Goal: Register for event/course

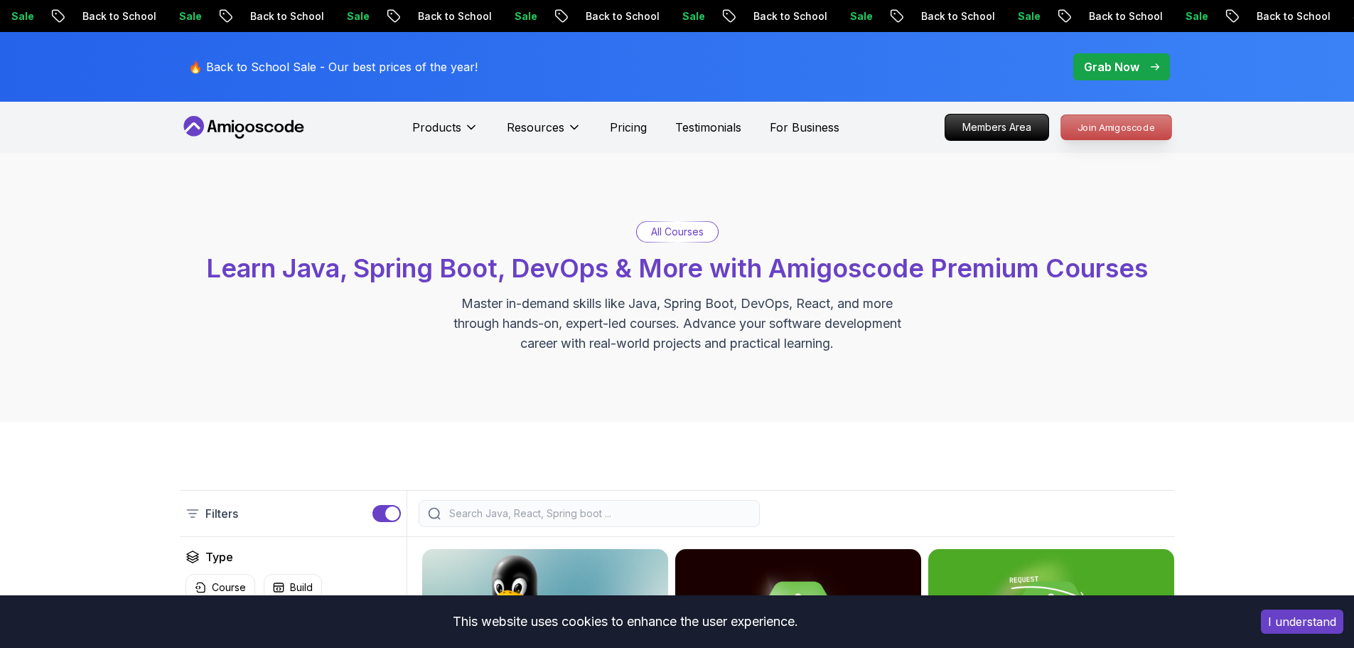
click at [1128, 122] on p "Join Amigoscode" at bounding box center [1116, 127] width 110 height 24
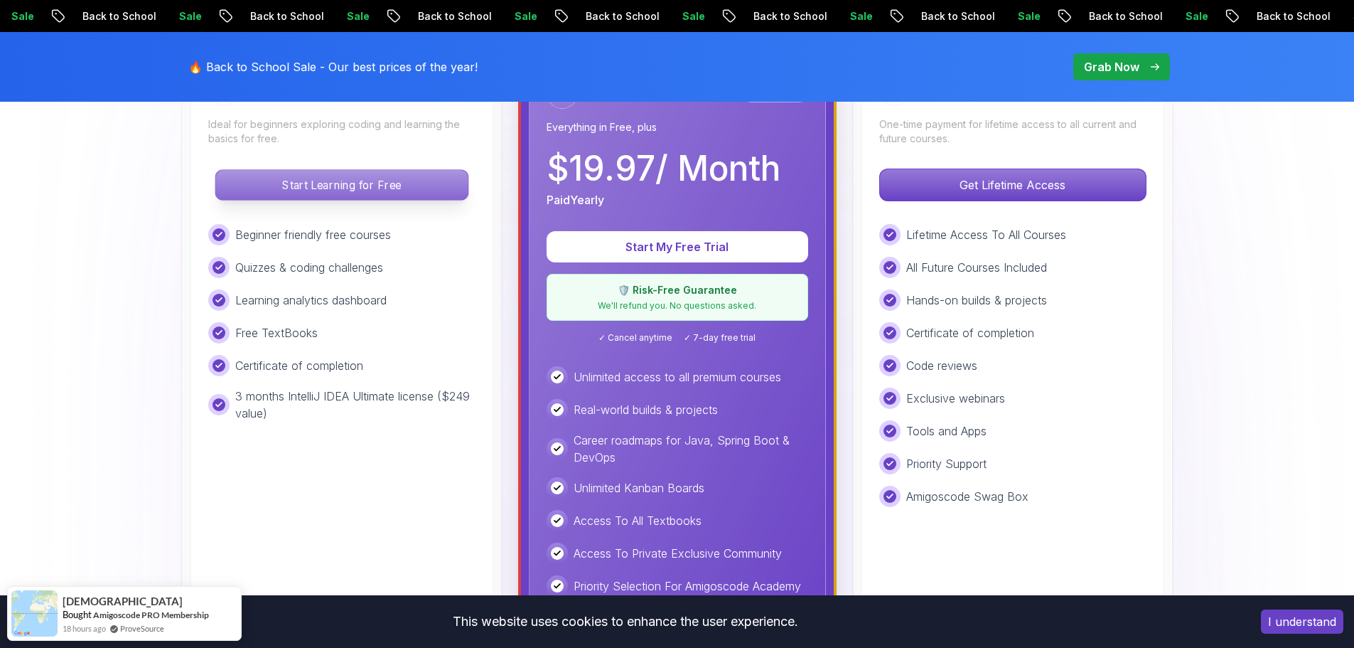
scroll to position [472, 0]
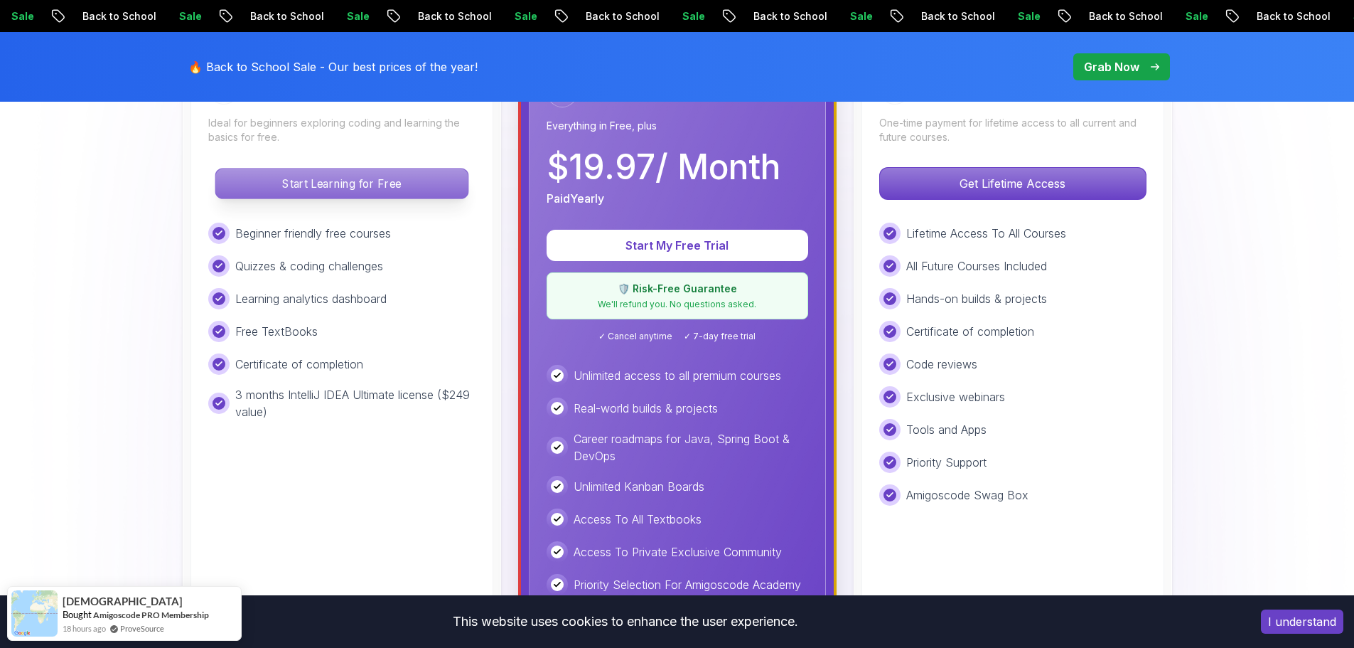
click at [382, 192] on p "Start Learning for Free" at bounding box center [341, 183] width 252 height 30
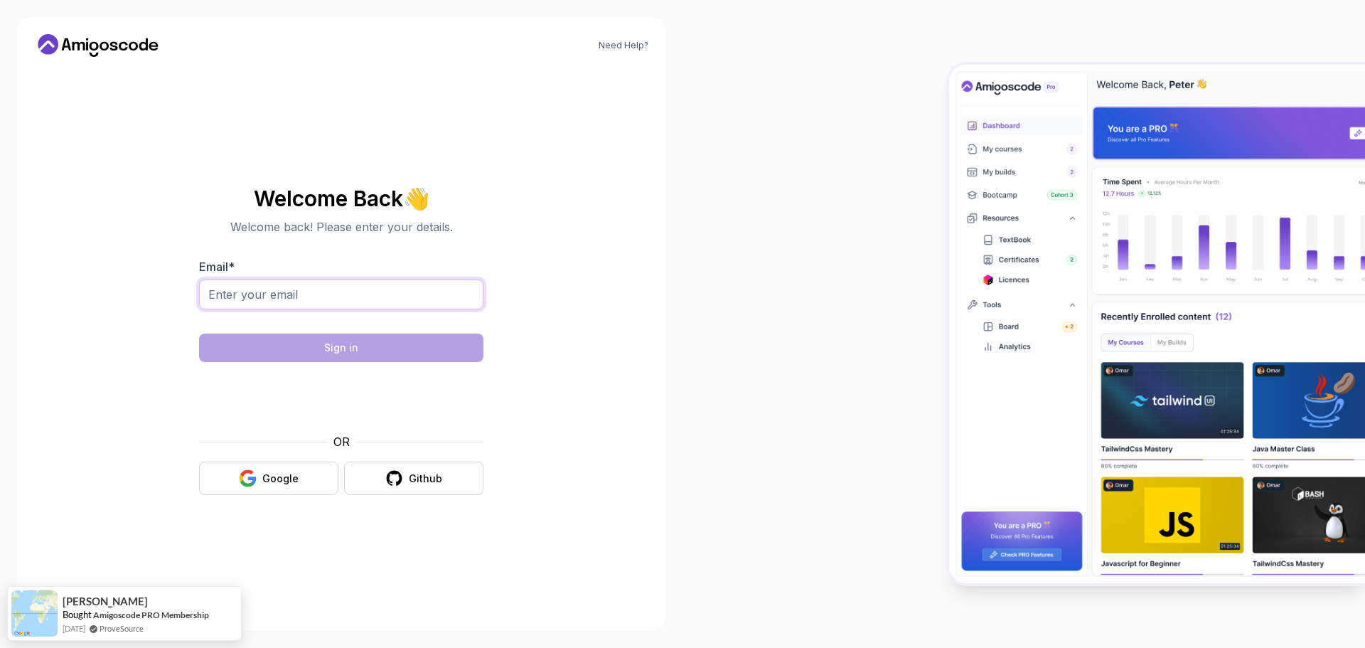
click at [306, 294] on input "Email *" at bounding box center [341, 294] width 284 height 30
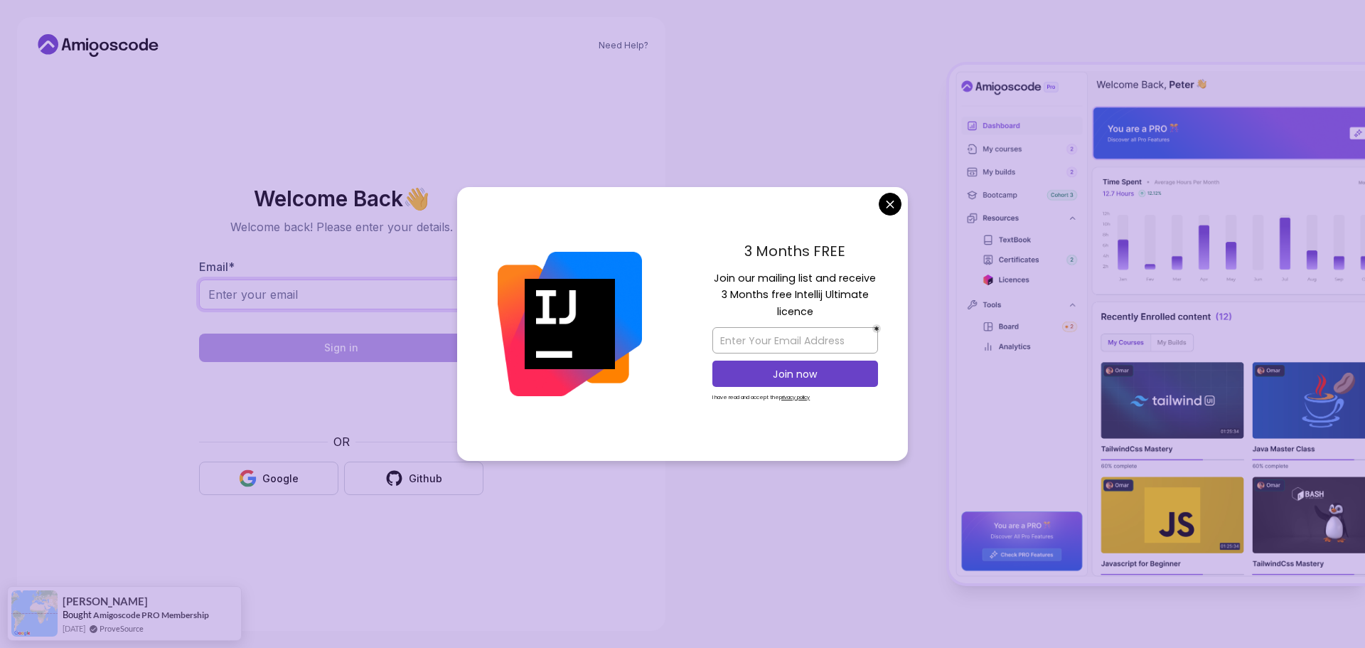
type input "padhyadityanshu.to@gmail.com"
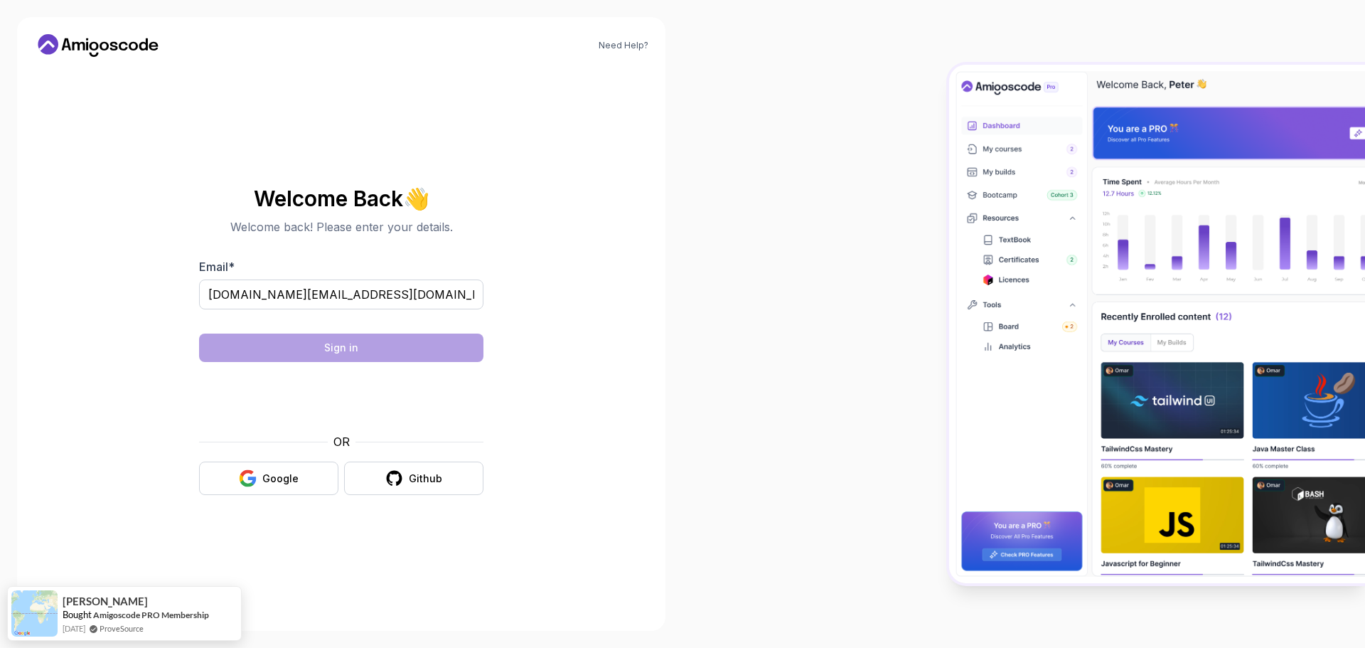
click at [892, 206] on body "Need Help? Welcome Back 👋 Welcome back! Please enter your details. Email * padh…" at bounding box center [682, 324] width 1365 height 648
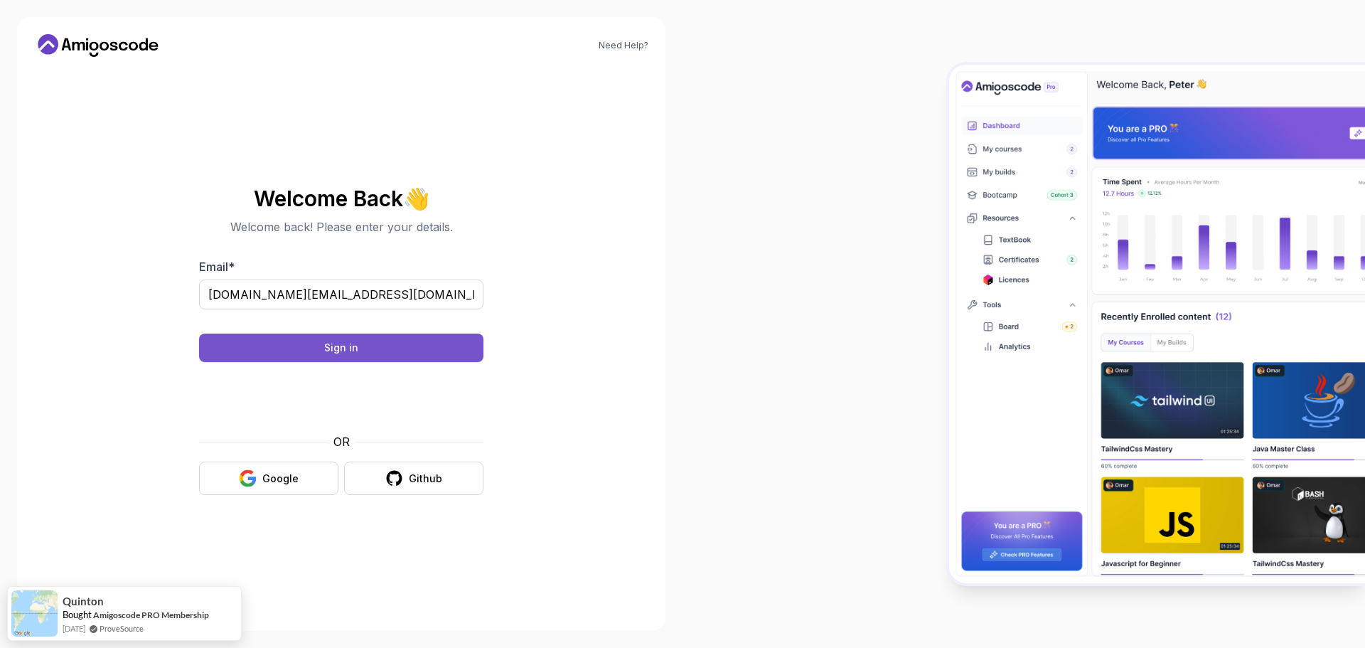
click at [355, 343] on div "Sign in" at bounding box center [341, 347] width 34 height 14
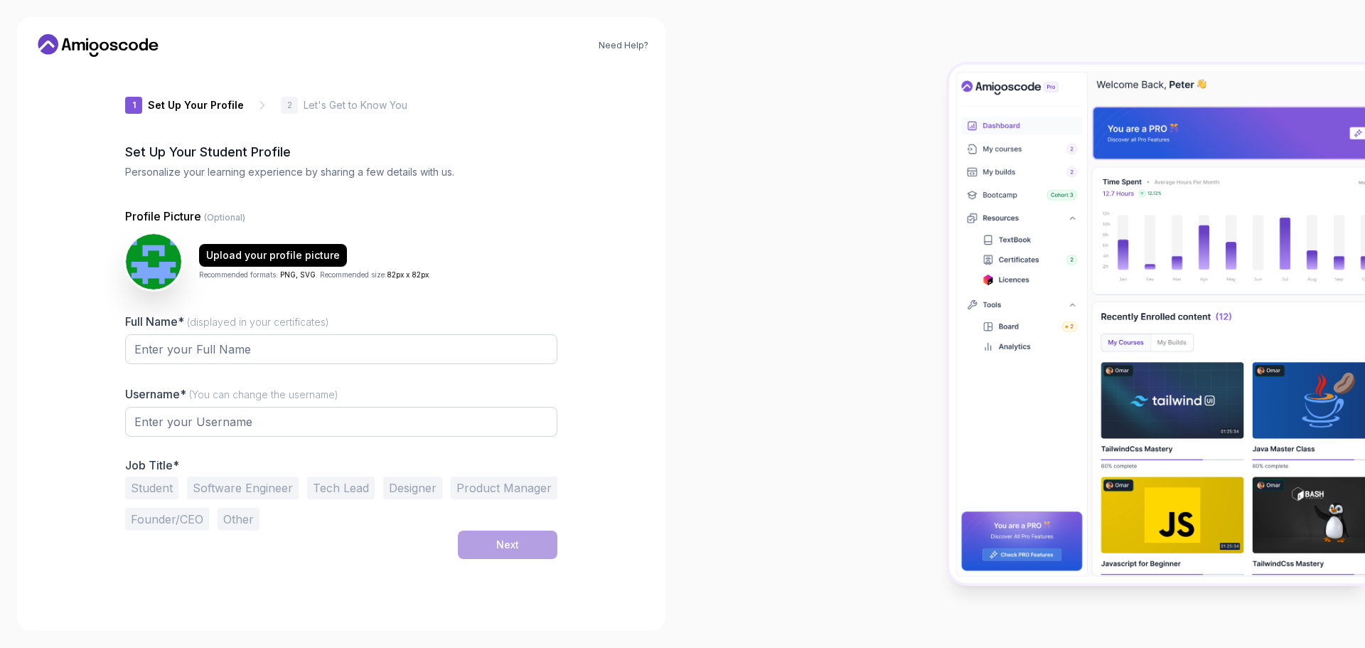
type input "shinyrhino7b94b"
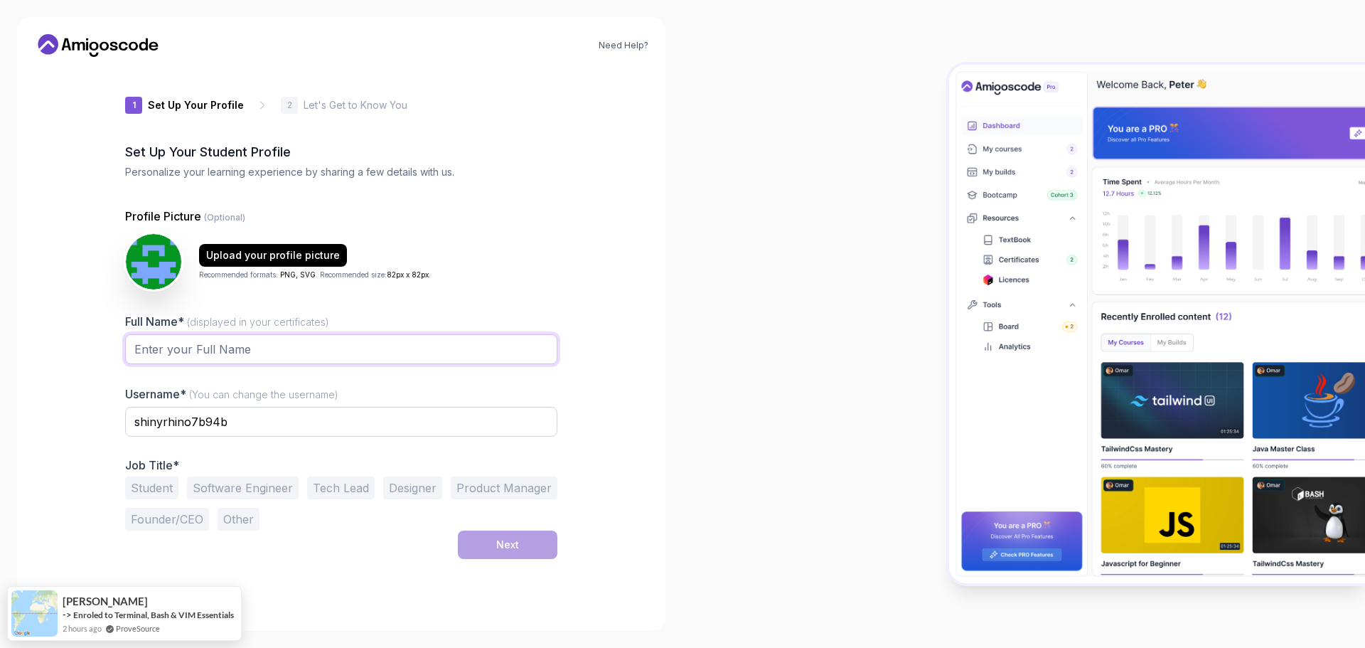
click at [215, 353] on input "Full Name* (displayed in your certificates)" at bounding box center [341, 349] width 432 height 30
type input "[PERSON_NAME]"
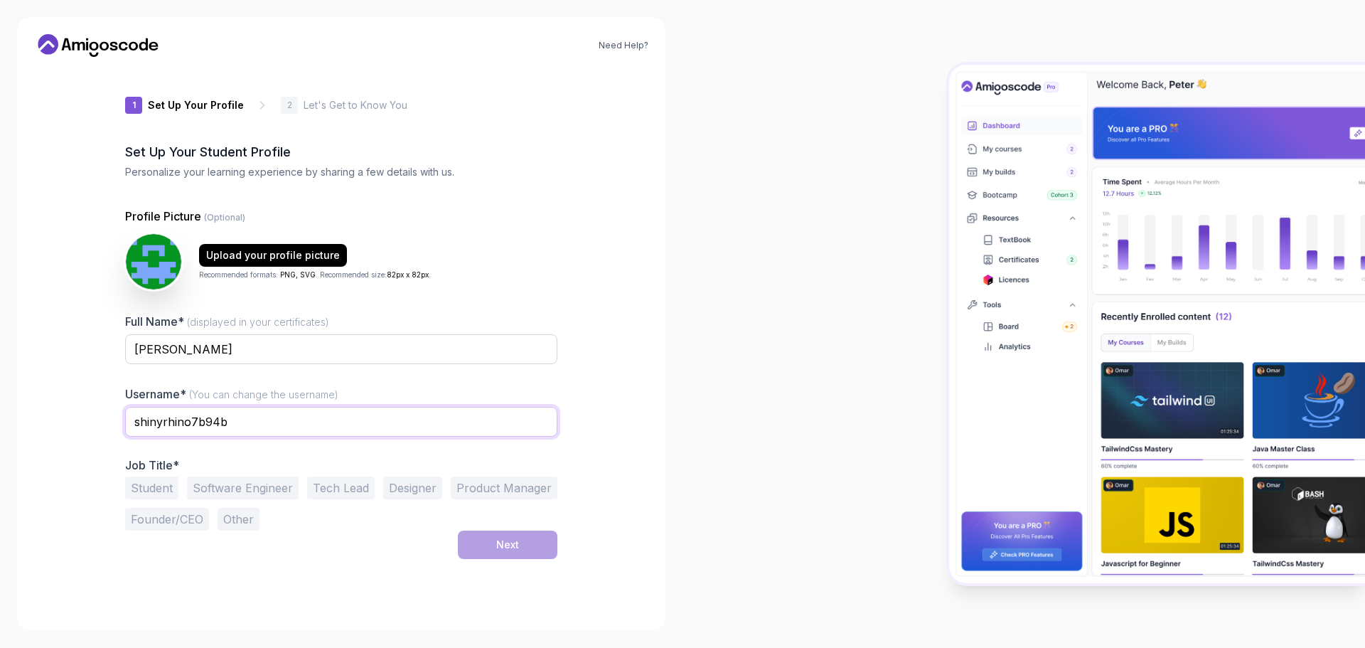
click at [235, 426] on input "shinyrhino7b94b" at bounding box center [341, 422] width 432 height 30
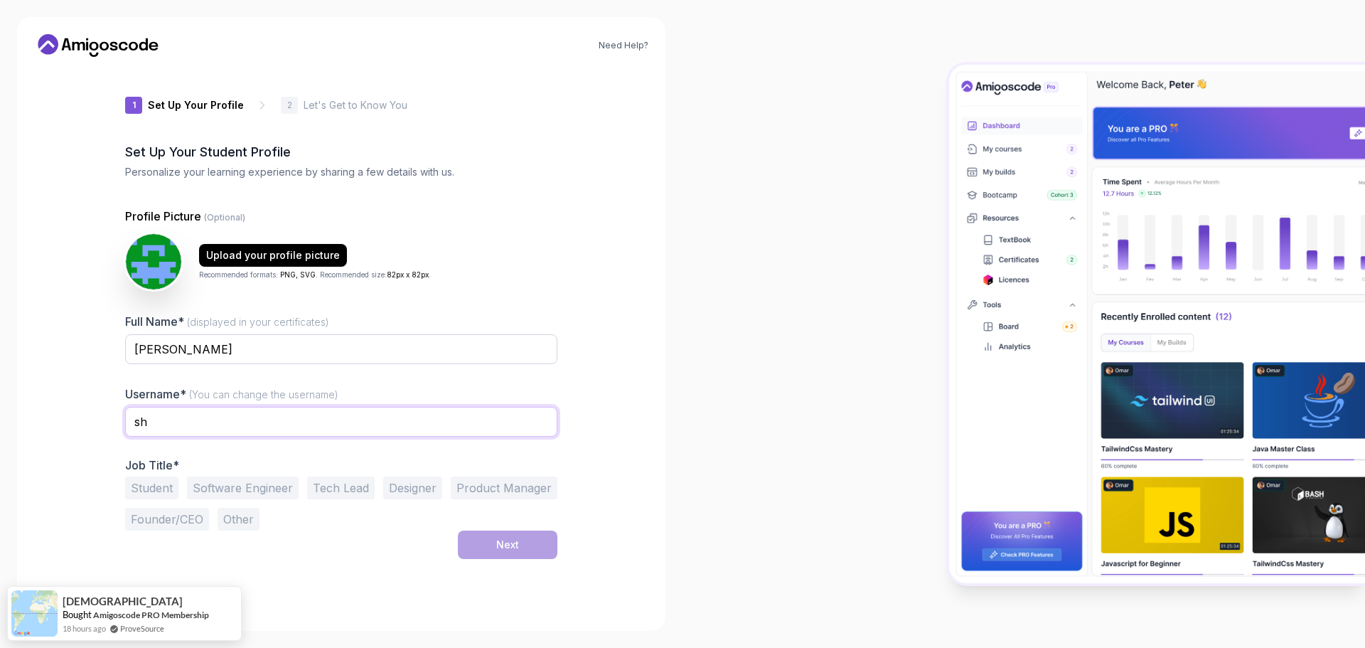
type input "s"
type input "c"
type input "loneWolf22"
click at [143, 488] on button "Student" at bounding box center [151, 487] width 53 height 23
click at [529, 547] on button "Next" at bounding box center [508, 544] width 100 height 28
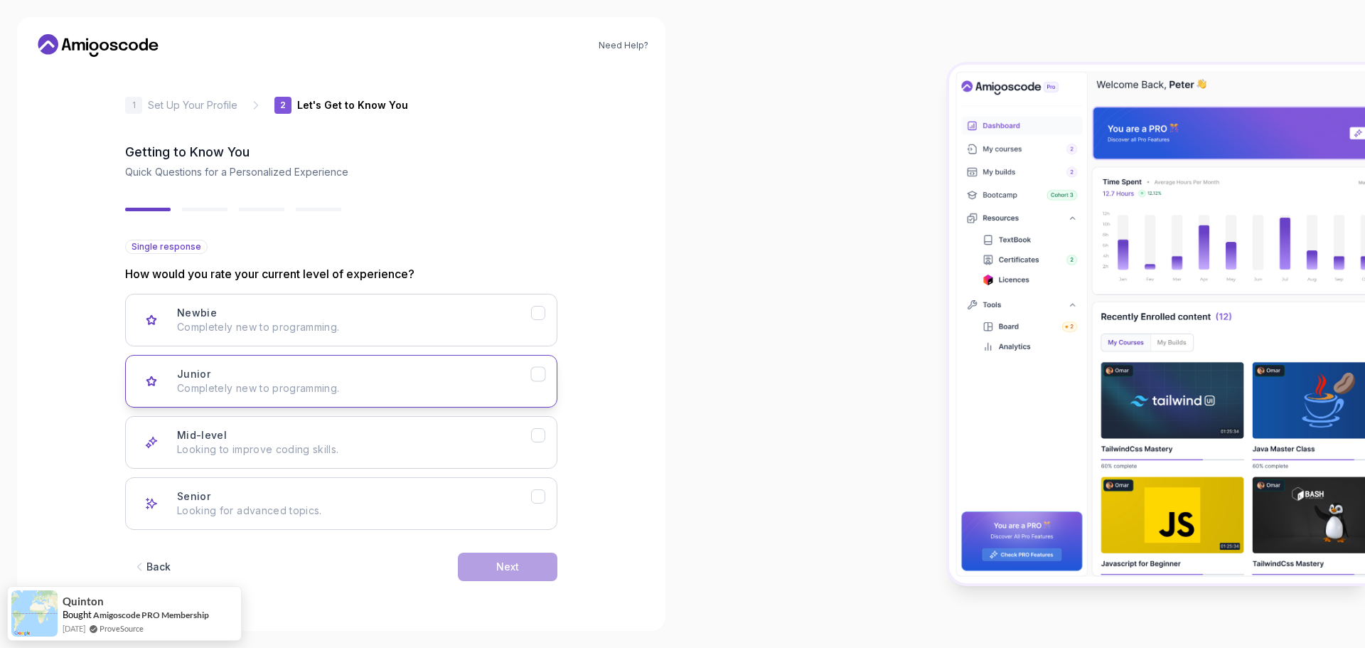
click at [544, 392] on button "Junior Completely new to programming." at bounding box center [341, 381] width 432 height 53
click at [512, 566] on div "Next" at bounding box center [507, 566] width 23 height 14
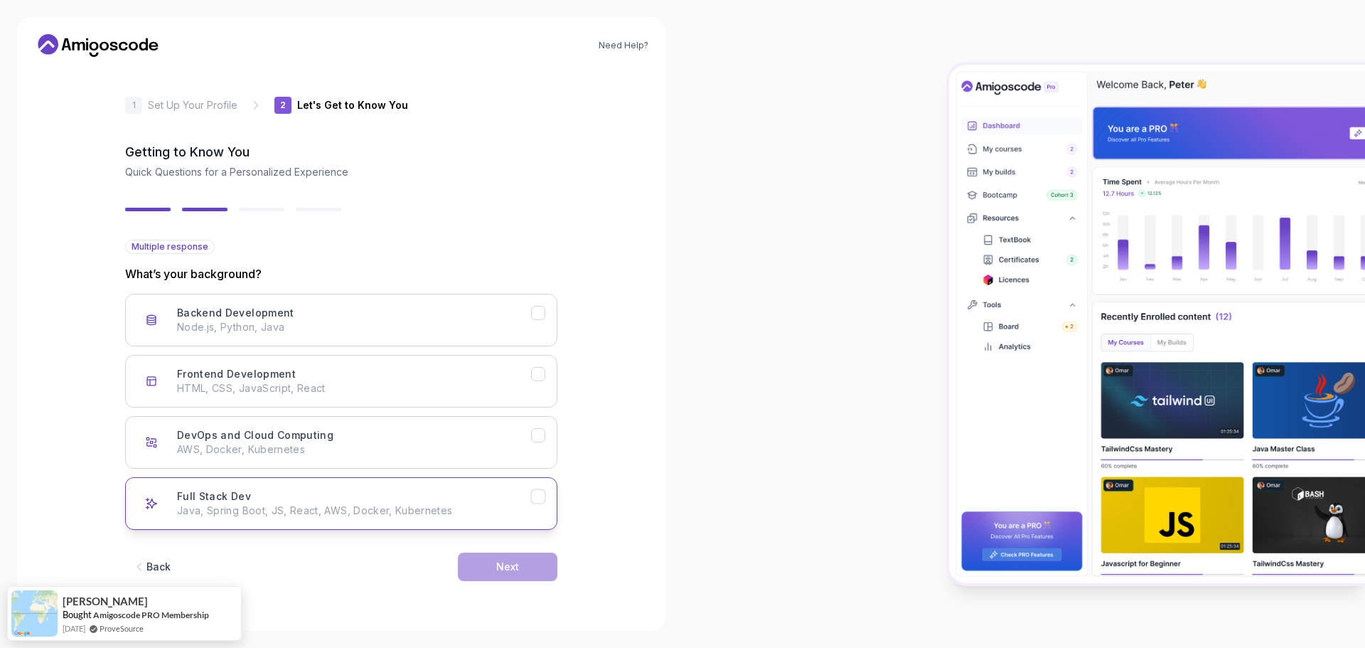
click at [515, 493] on div "Full Stack Dev Java, Spring Boot, JS, React, AWS, Docker, Kubernetes" at bounding box center [354, 503] width 354 height 28
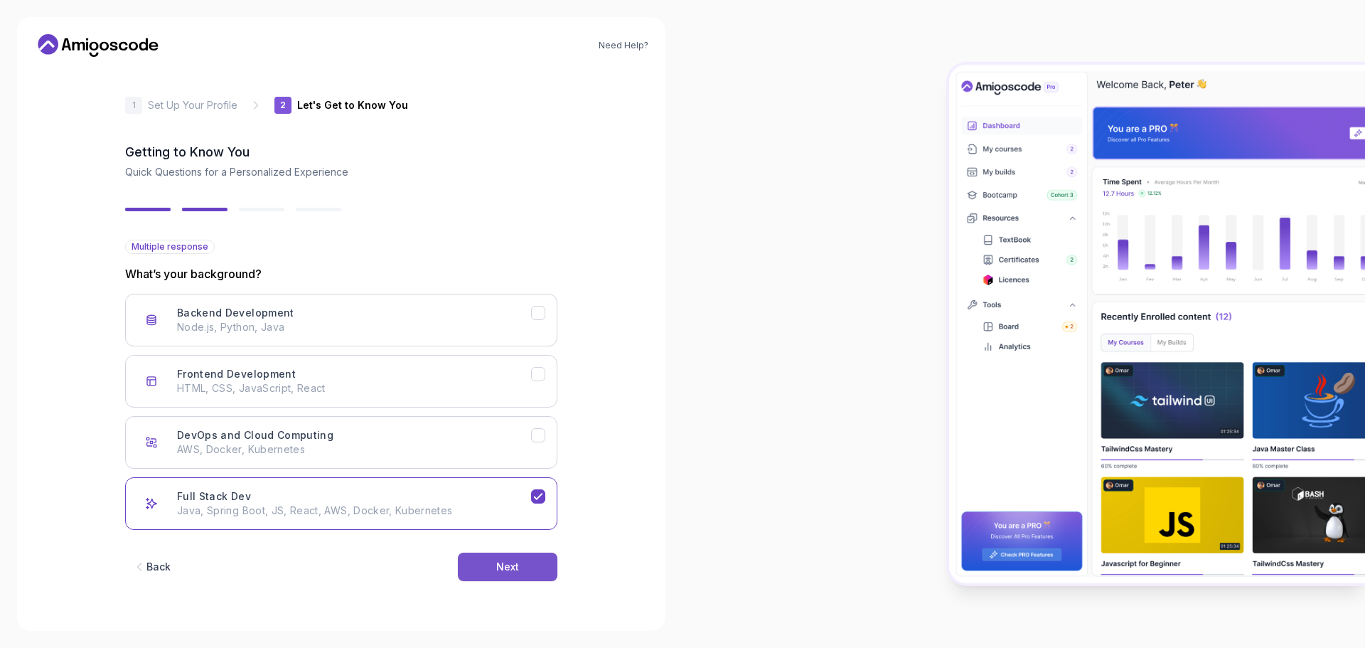
click at [542, 568] on button "Next" at bounding box center [508, 566] width 100 height 28
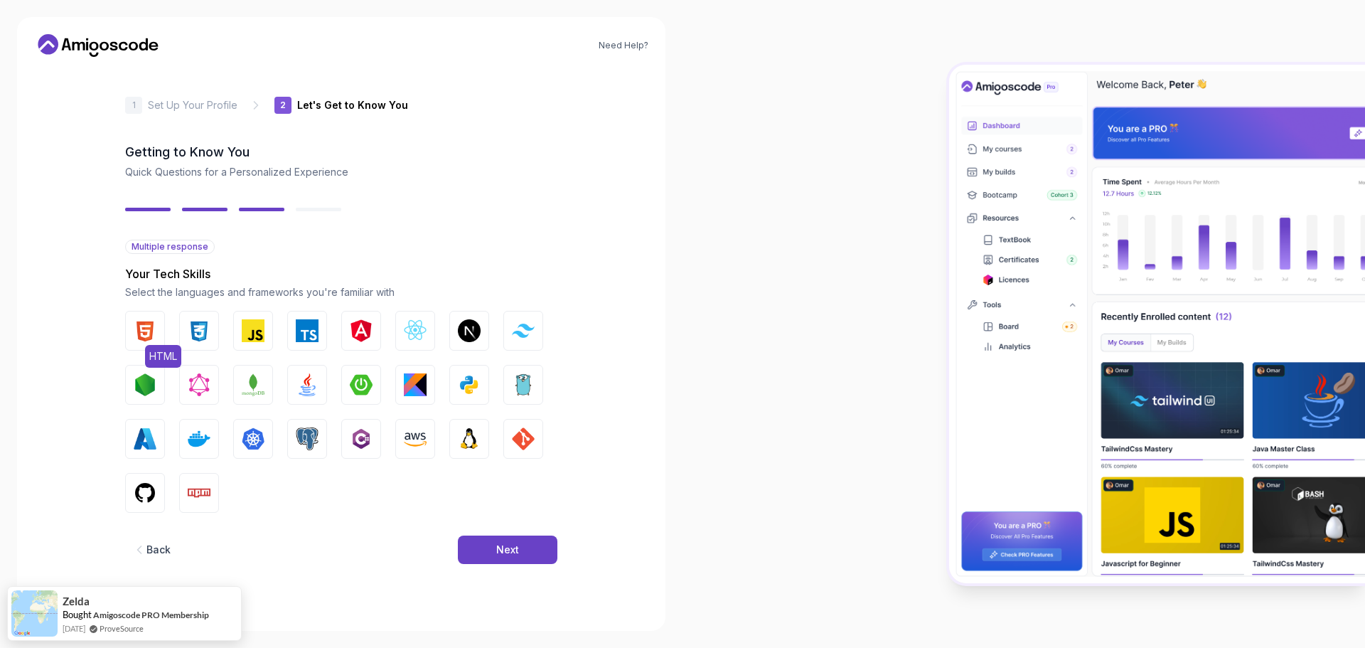
click at [149, 326] on img "button" at bounding box center [145, 330] width 23 height 23
click at [187, 327] on button "CSS" at bounding box center [199, 331] width 40 height 40
click at [255, 328] on img "button" at bounding box center [253, 330] width 23 height 23
click at [417, 319] on img "button" at bounding box center [415, 330] width 23 height 23
click at [141, 494] on img "button" at bounding box center [145, 492] width 23 height 23
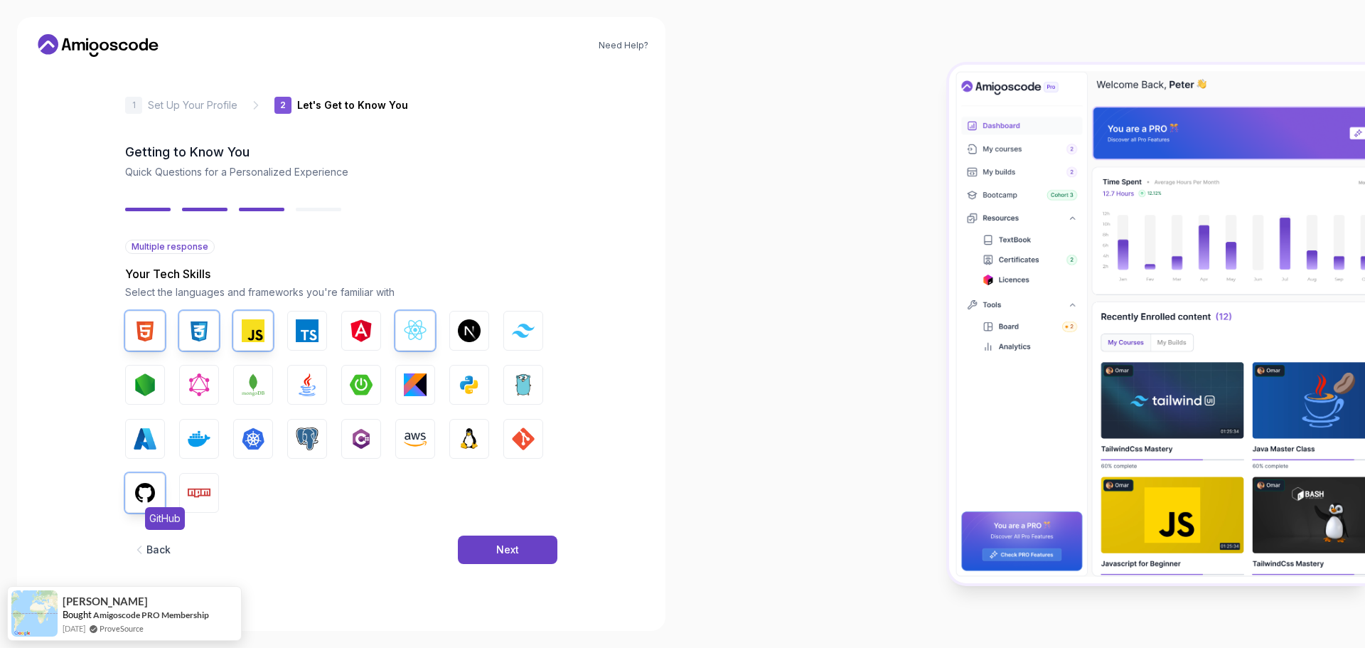
click at [141, 480] on button "GitHub" at bounding box center [145, 493] width 40 height 40
click at [539, 542] on button "Next" at bounding box center [508, 549] width 100 height 28
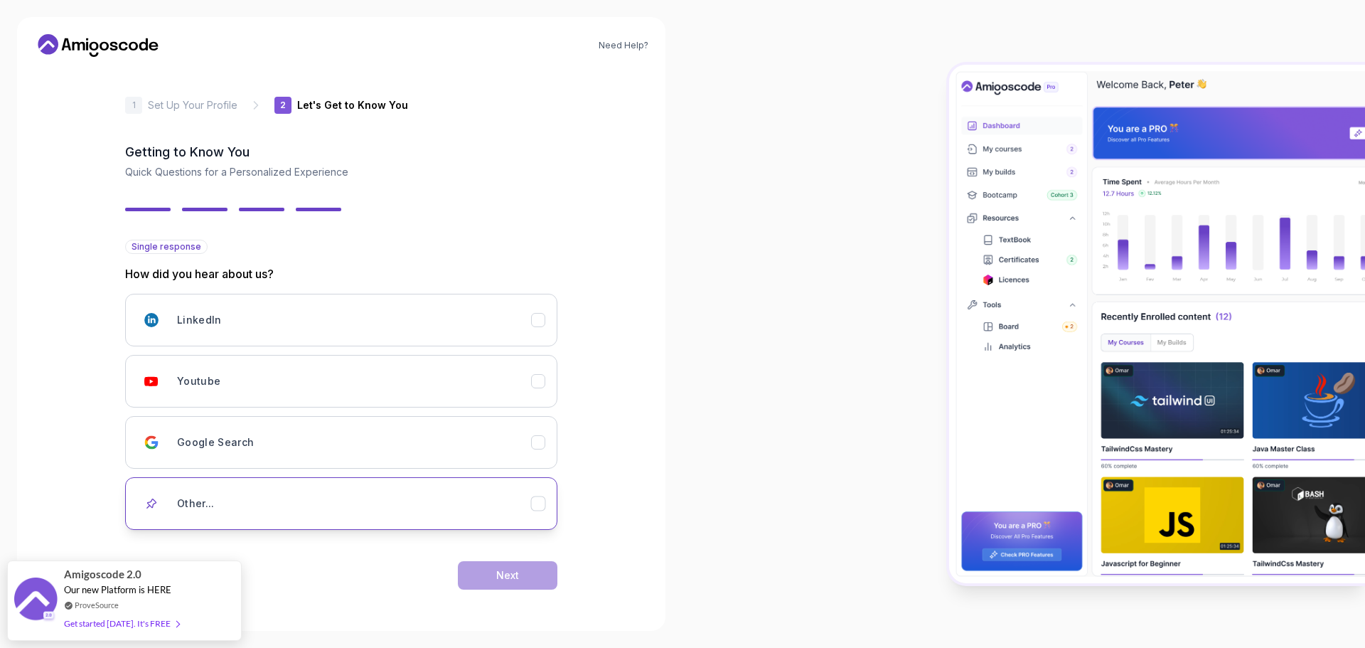
click at [467, 505] on div "Other..." at bounding box center [354, 503] width 354 height 28
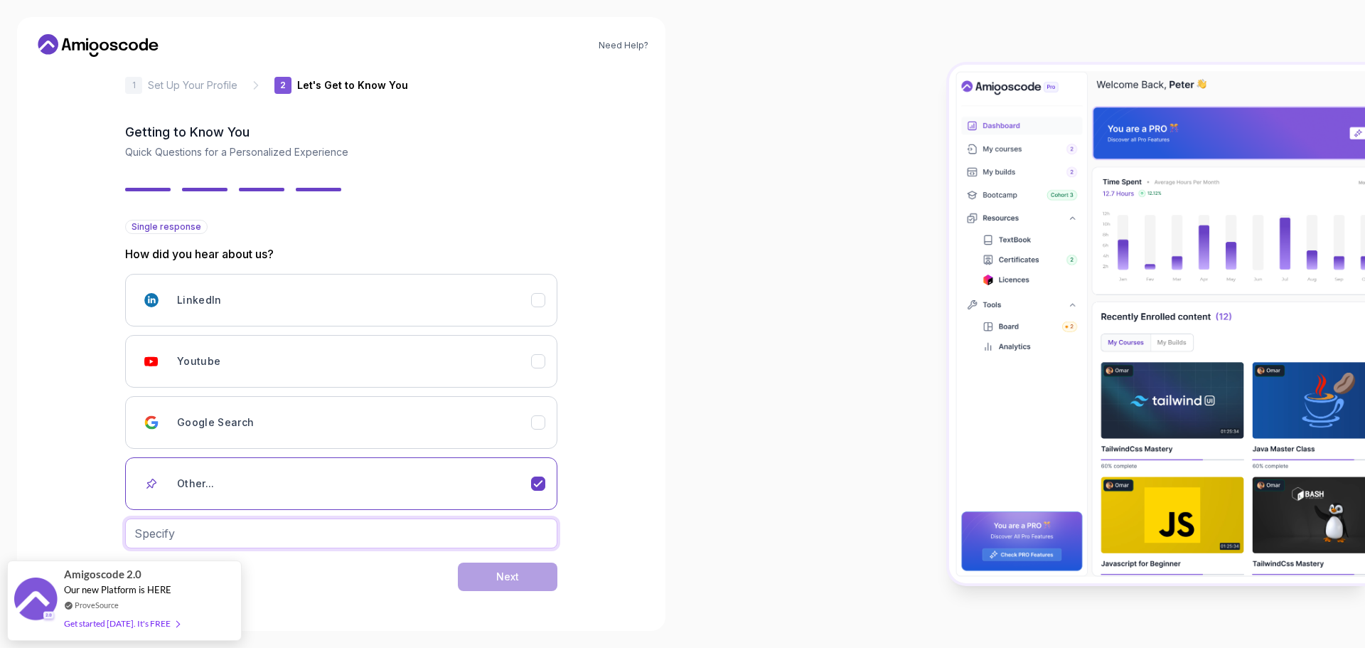
click at [353, 543] on input "text" at bounding box center [341, 533] width 432 height 30
type input "friend"
click at [491, 581] on button "Next" at bounding box center [508, 576] width 100 height 28
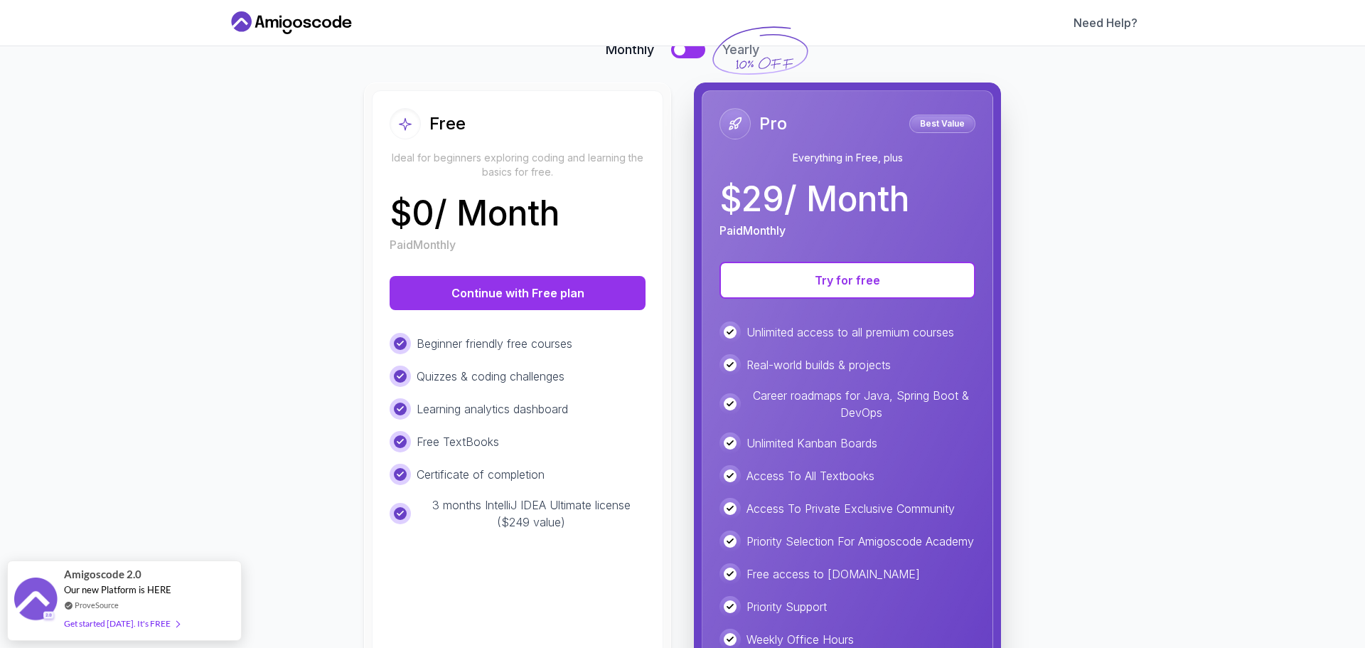
scroll to position [116, 0]
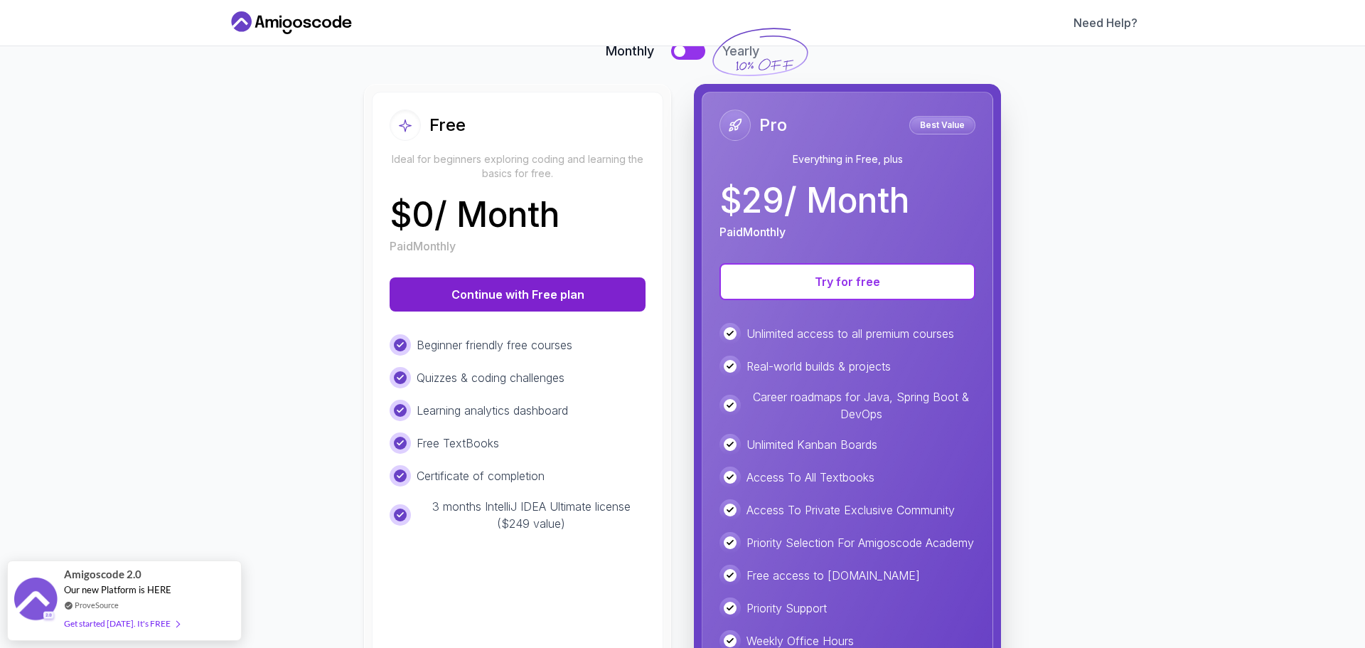
click at [544, 291] on button "Continue with Free plan" at bounding box center [518, 294] width 256 height 34
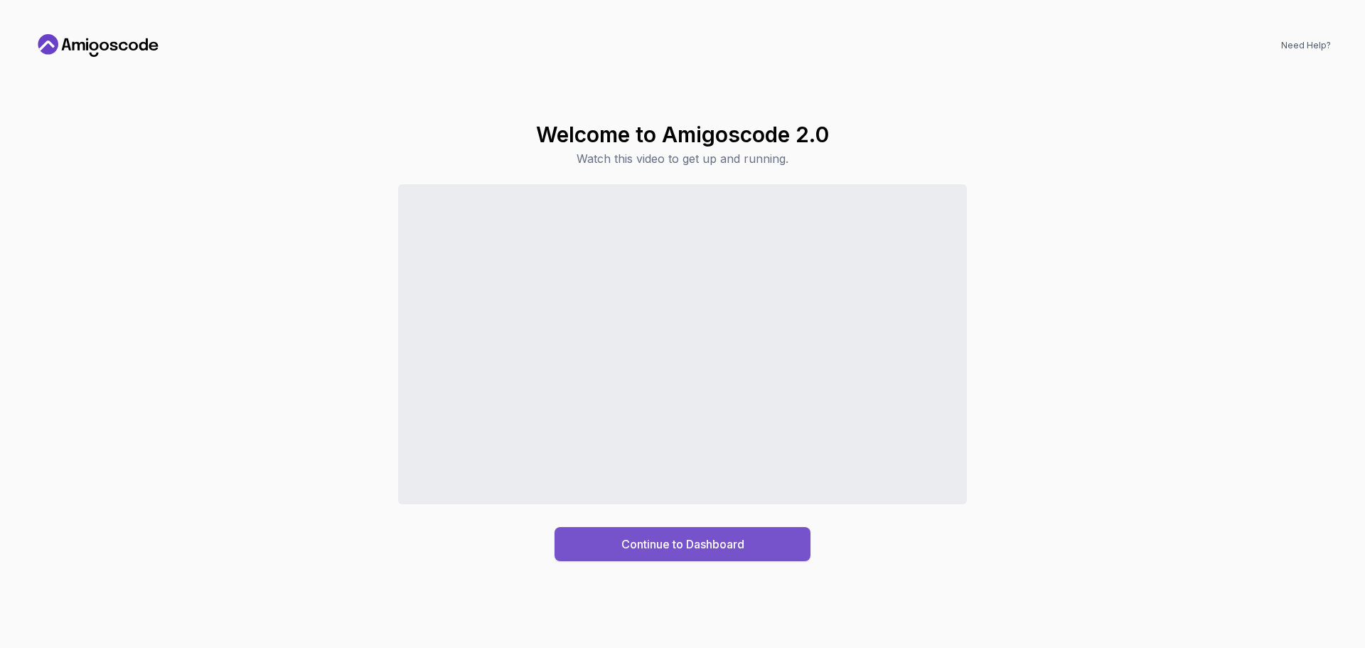
click at [691, 539] on div "Continue to Dashboard" at bounding box center [682, 543] width 123 height 17
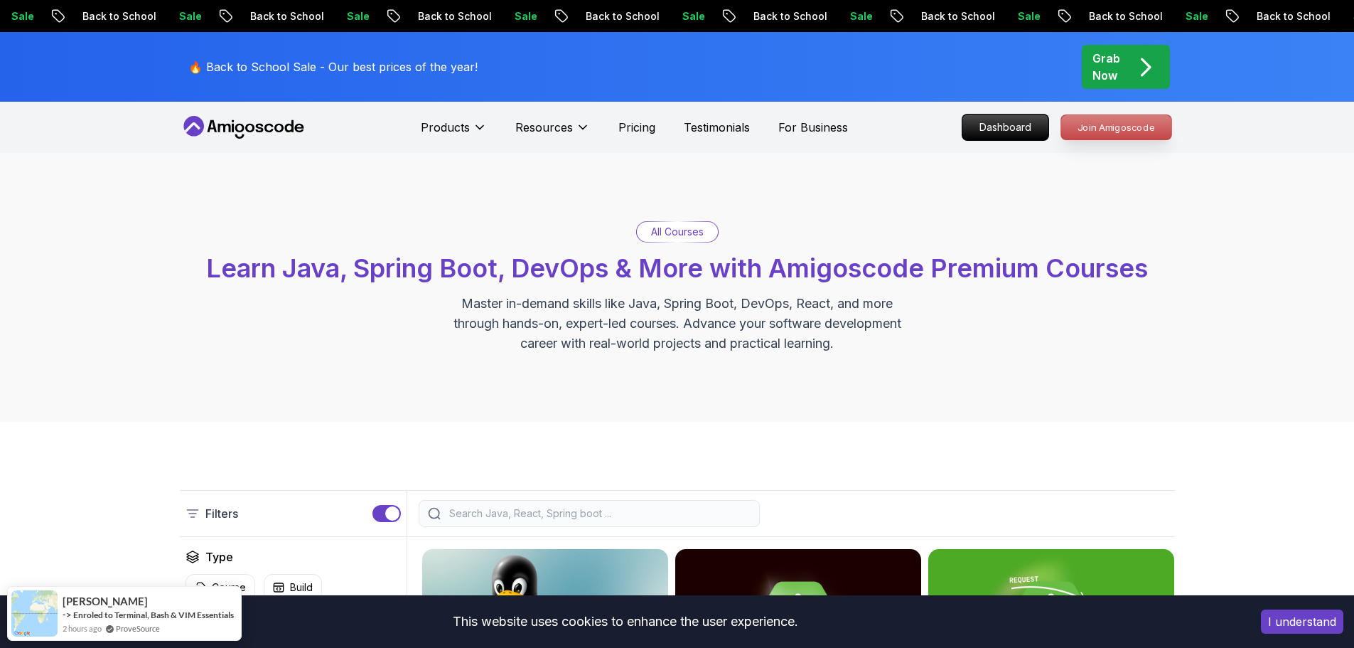
click at [1093, 131] on p "Join Amigoscode" at bounding box center [1116, 127] width 110 height 24
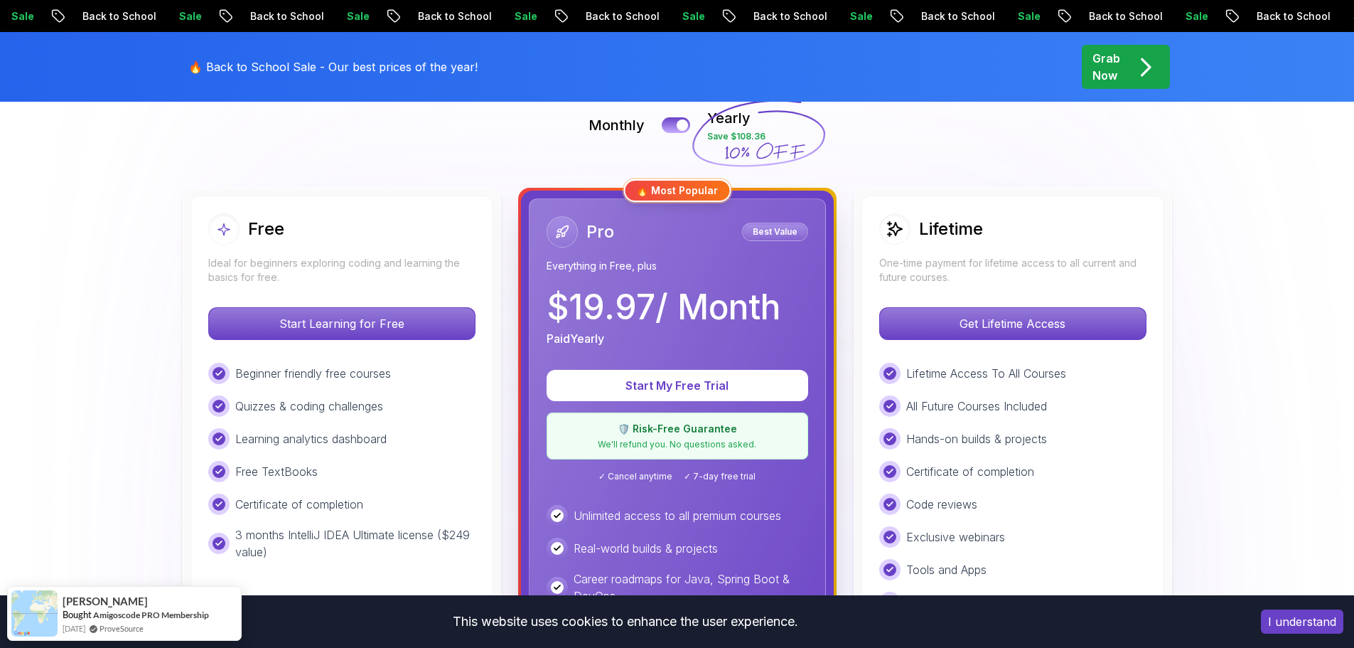
scroll to position [355, 0]
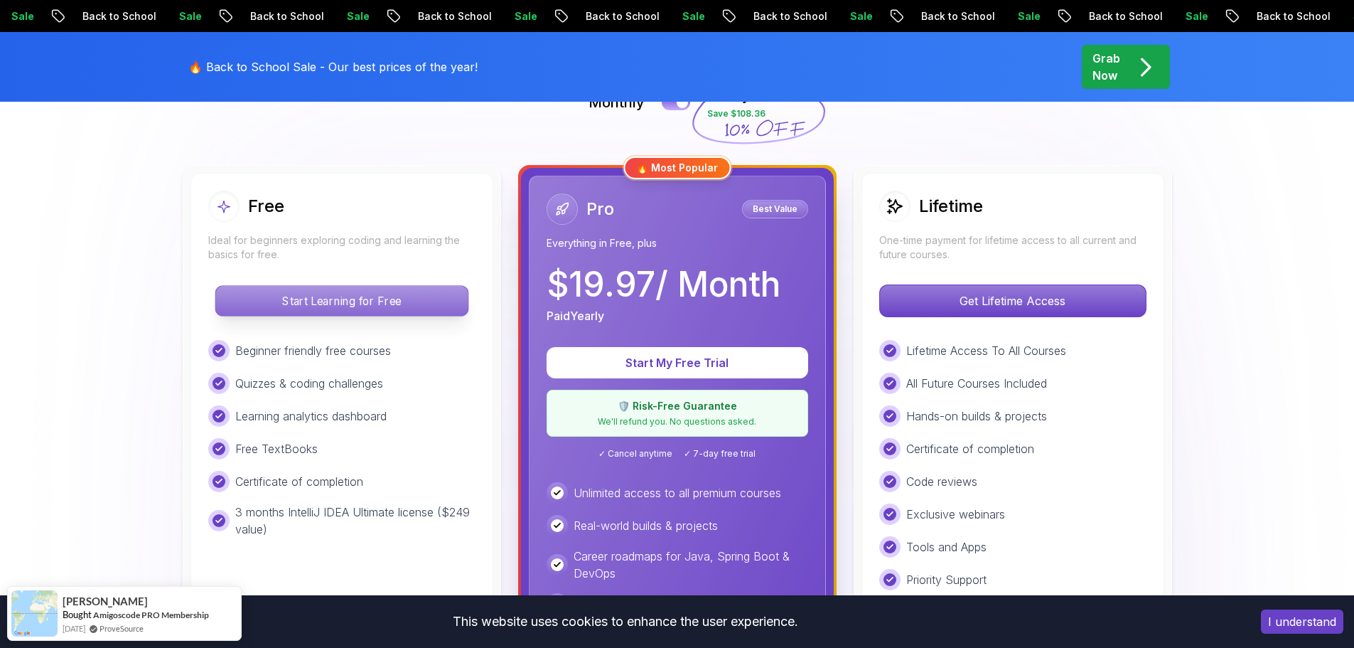
click at [322, 298] on p "Start Learning for Free" at bounding box center [341, 301] width 252 height 30
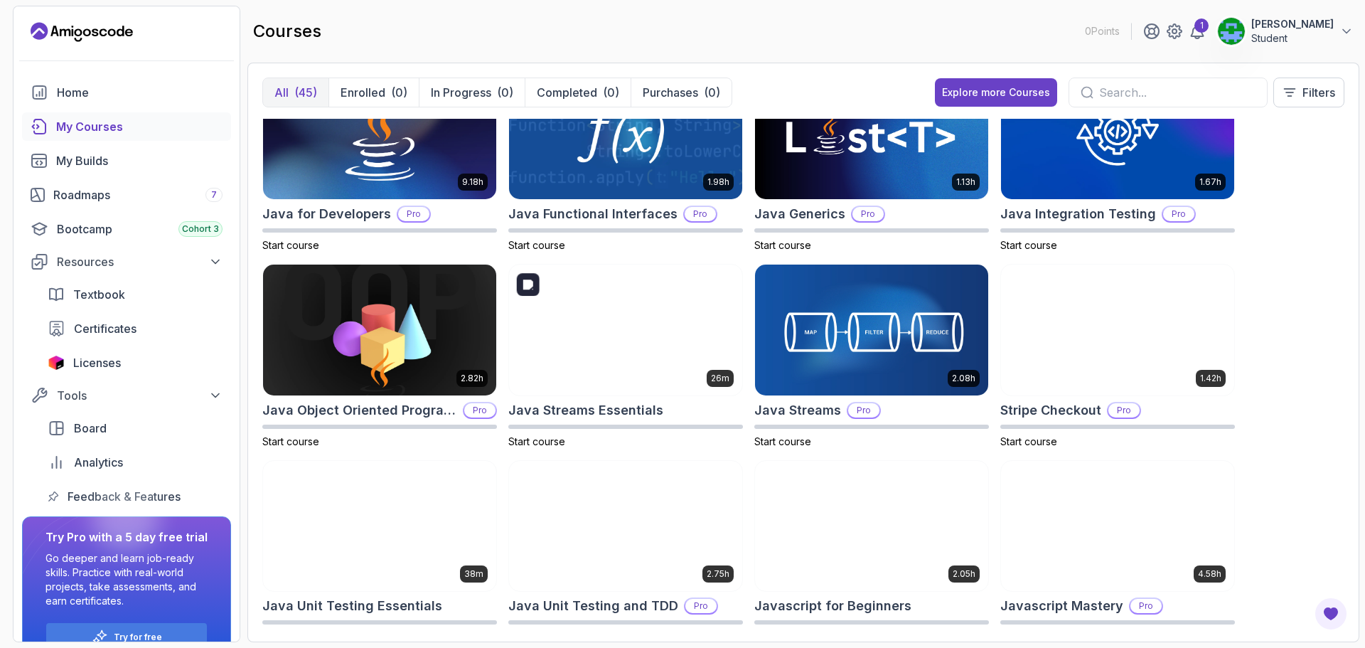
scroll to position [835, 0]
